Goal: Navigation & Orientation: Find specific page/section

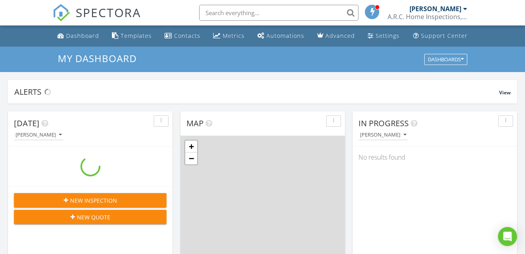
scroll to position [738, 538]
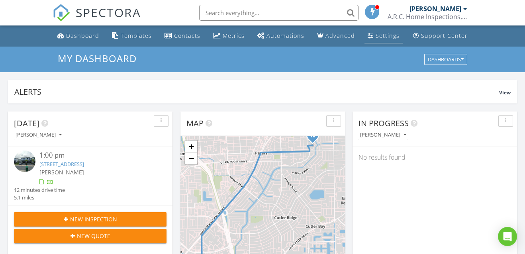
click at [377, 33] on div "Settings" at bounding box center [388, 36] width 24 height 8
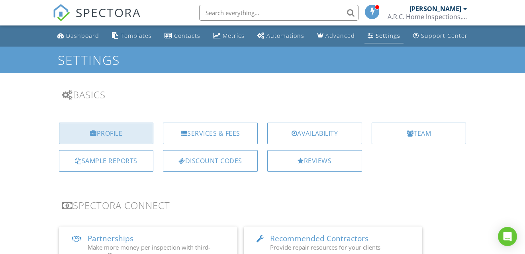
click at [132, 126] on div "Profile" at bounding box center [106, 134] width 95 height 22
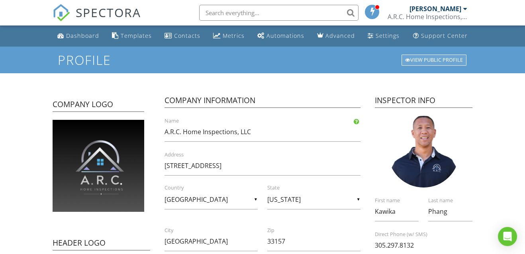
click at [437, 56] on div "View Public Profile" at bounding box center [434, 60] width 65 height 11
